Goal: Task Accomplishment & Management: Manage account settings

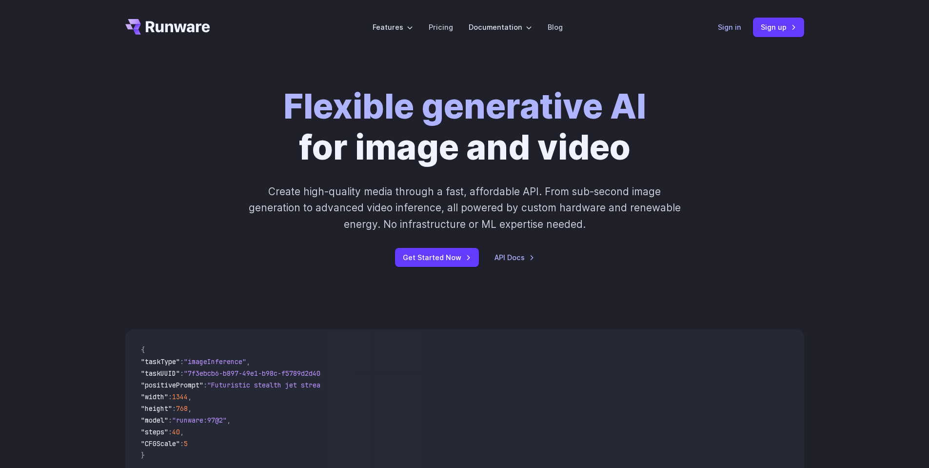
click at [730, 29] on link "Sign in" at bounding box center [729, 26] width 23 height 11
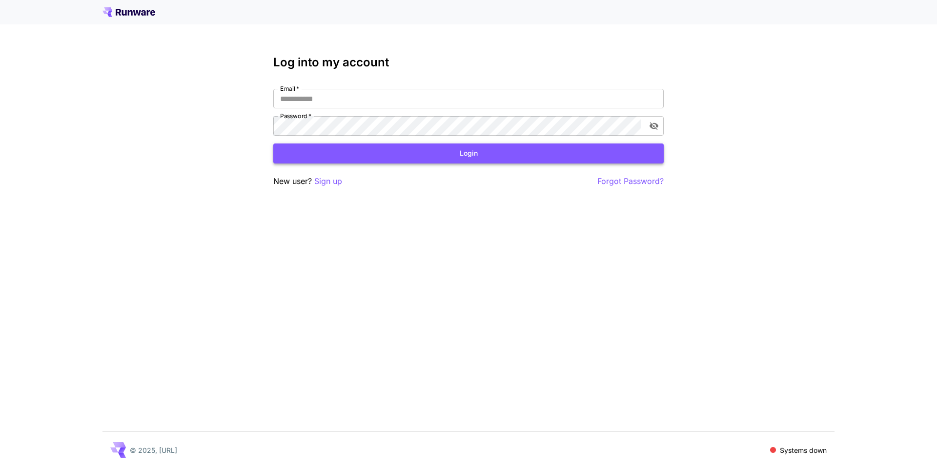
type input "**********"
click at [454, 153] on button "Login" at bounding box center [468, 153] width 390 height 20
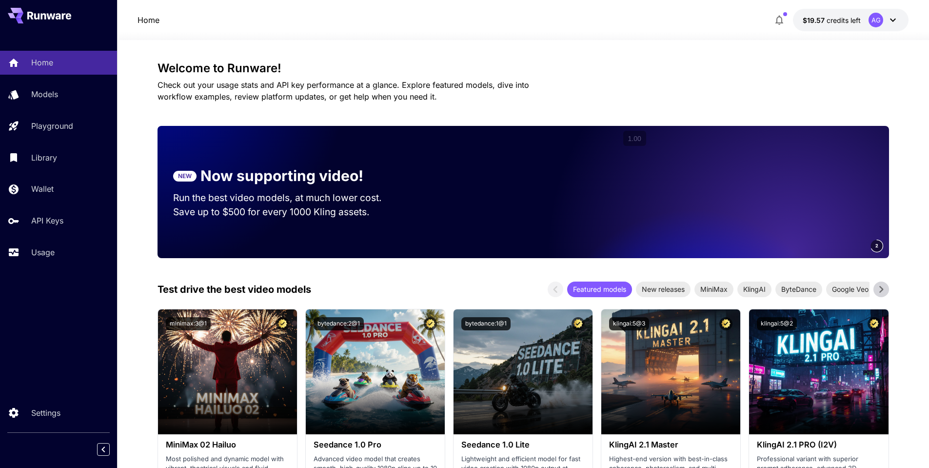
click at [535, 25] on div "Home $19.57 credits left AG" at bounding box center [524, 20] width 772 height 22
